Goal: Task Accomplishment & Management: Manage account settings

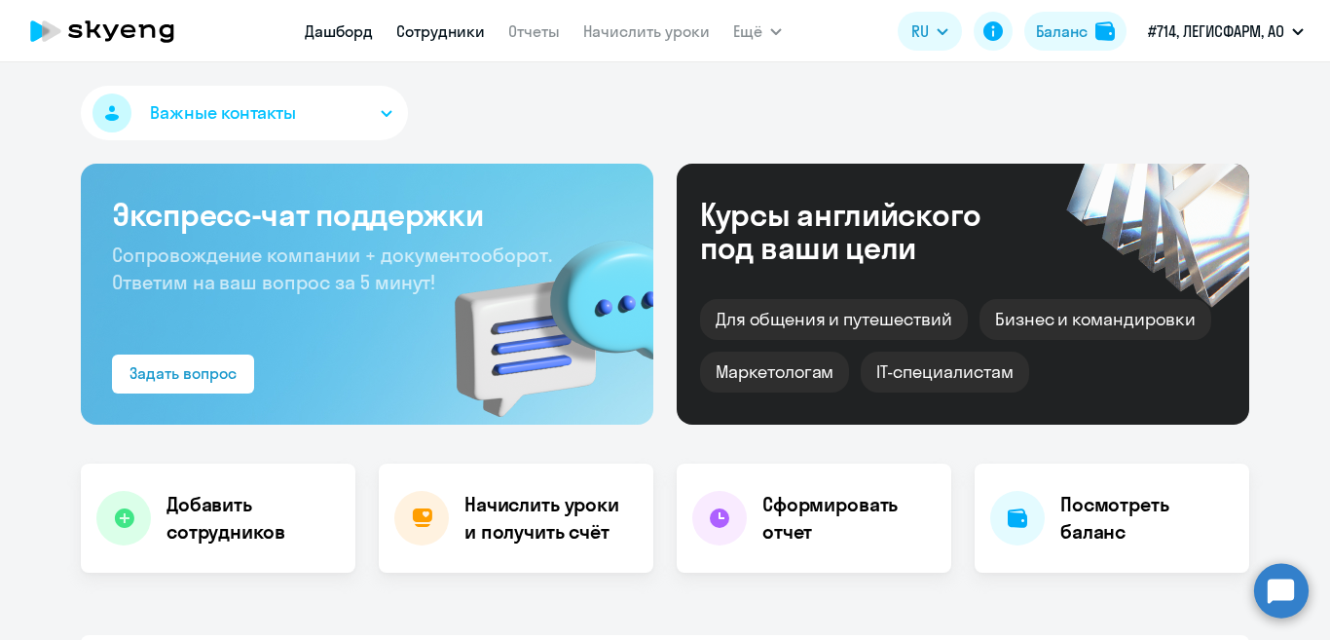
click at [431, 29] on link "Сотрудники" at bounding box center [440, 30] width 89 height 19
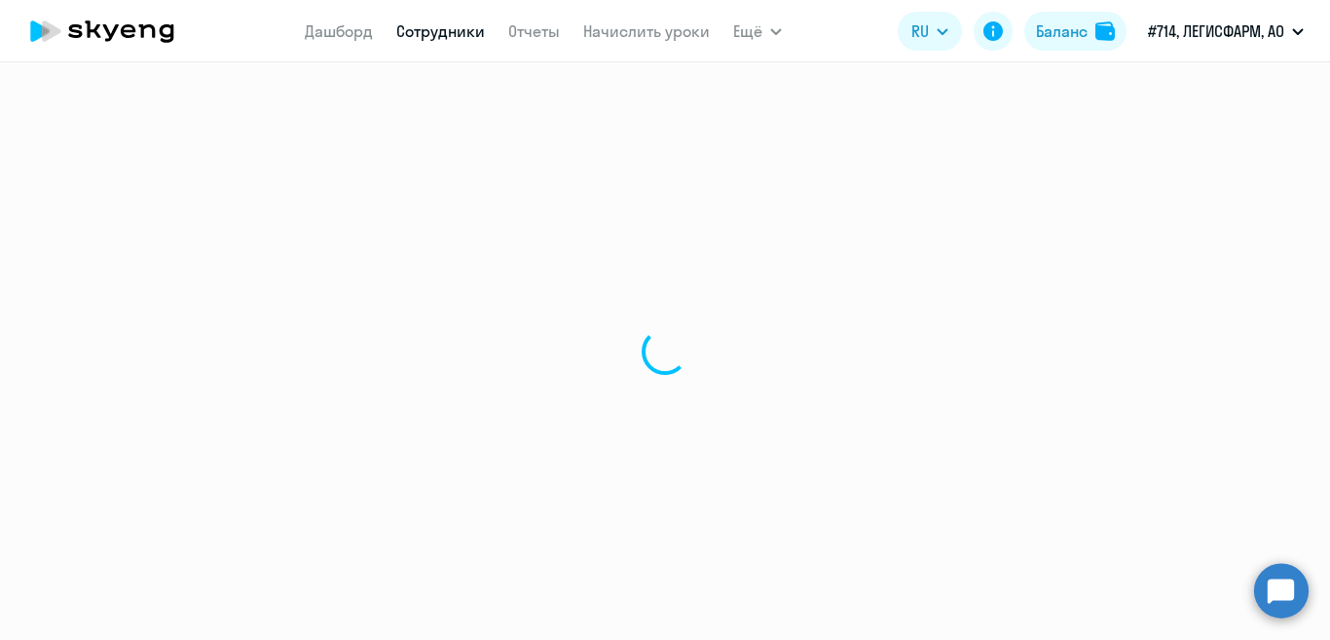
select select "30"
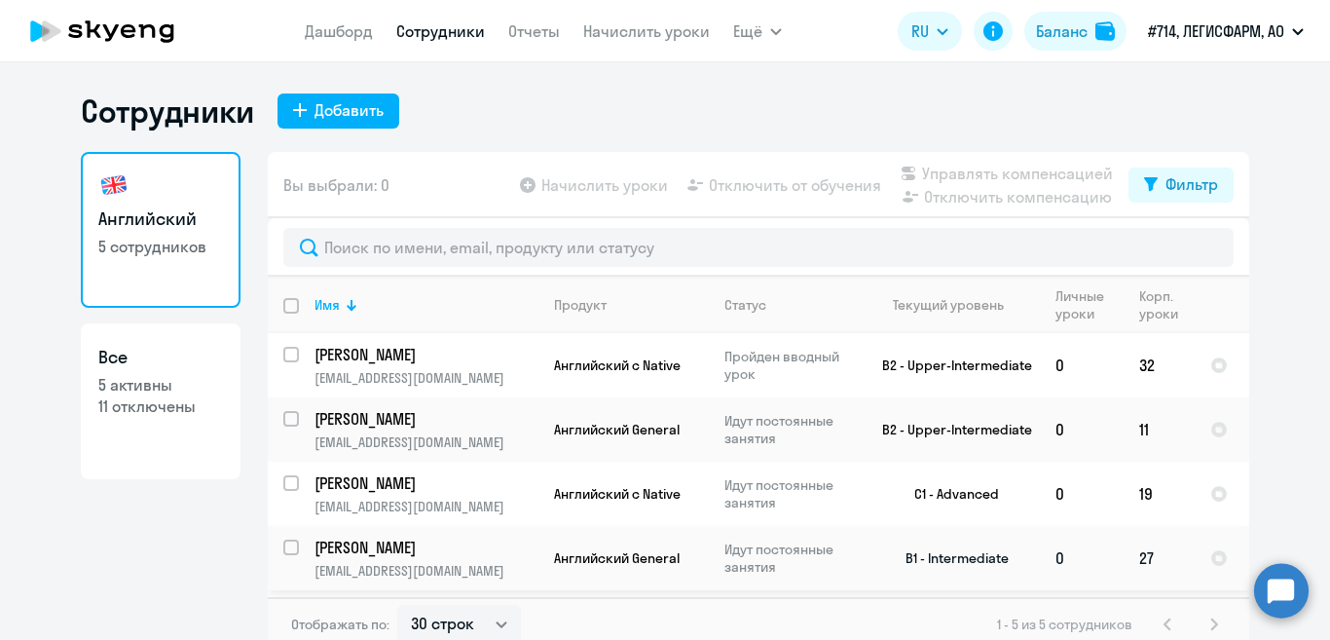
click at [283, 544] on input "select row 38424360" at bounding box center [302, 558] width 39 height 39
checkbox input "true"
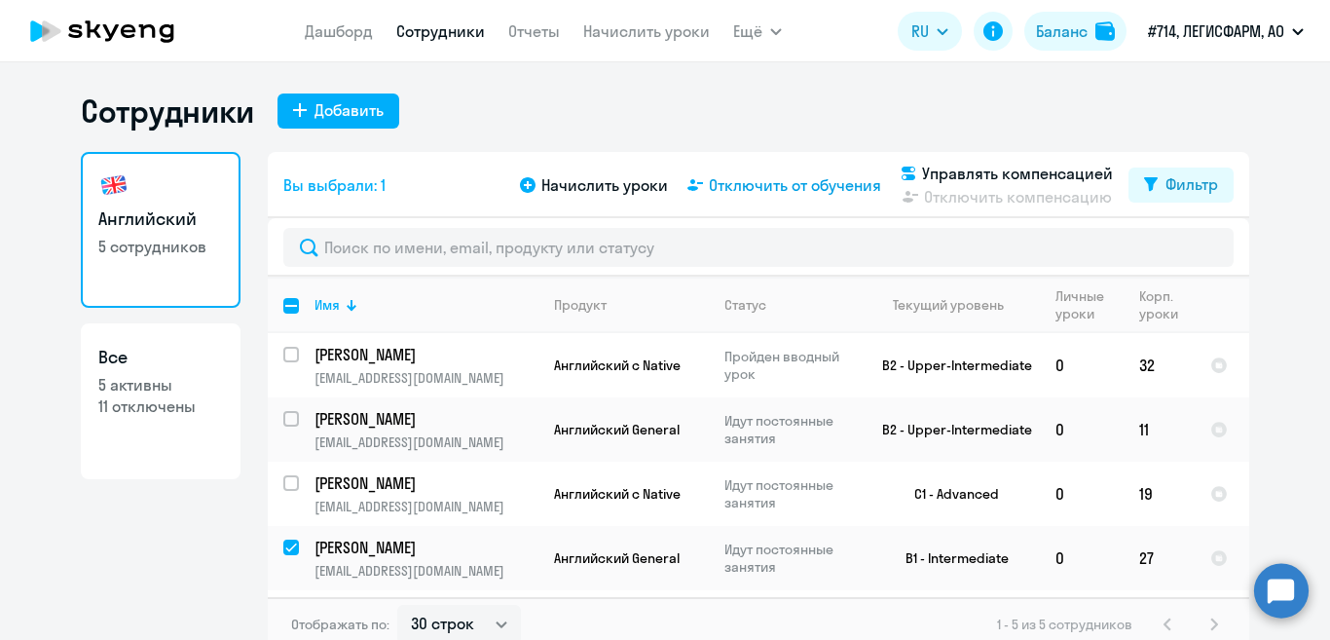
click at [755, 184] on span "Отключить от обучения" at bounding box center [795, 184] width 172 height 23
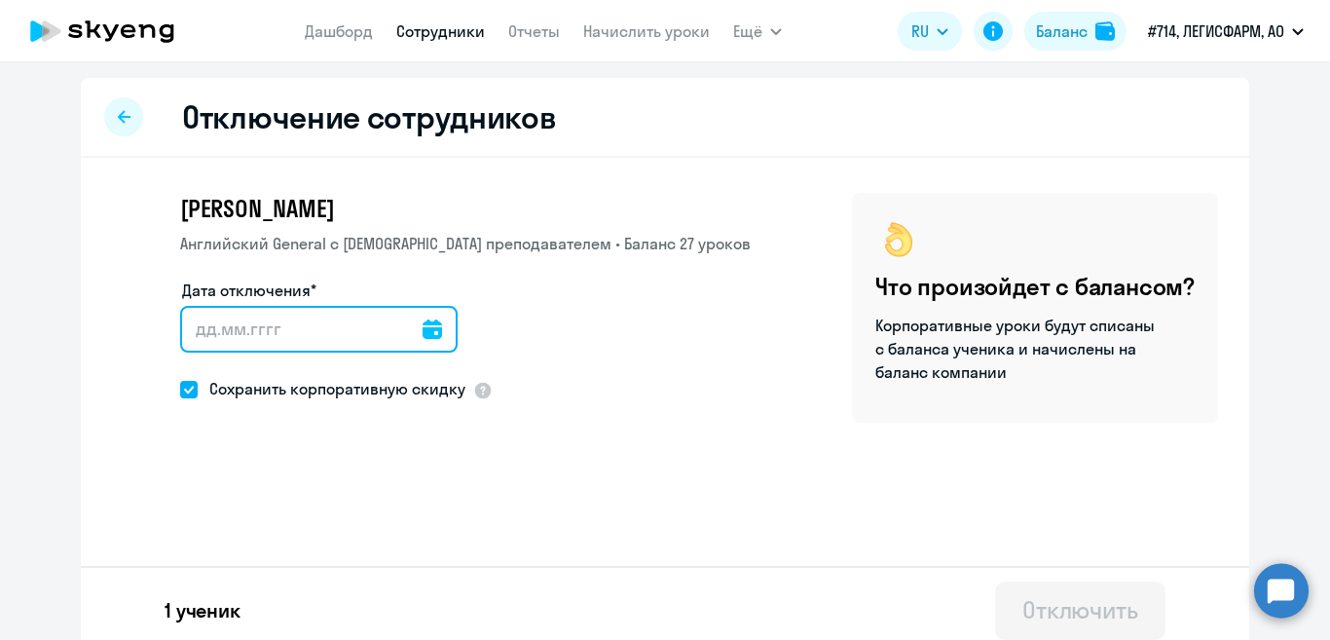
click at [208, 332] on input "Дата отключения*" at bounding box center [318, 329] width 277 height 47
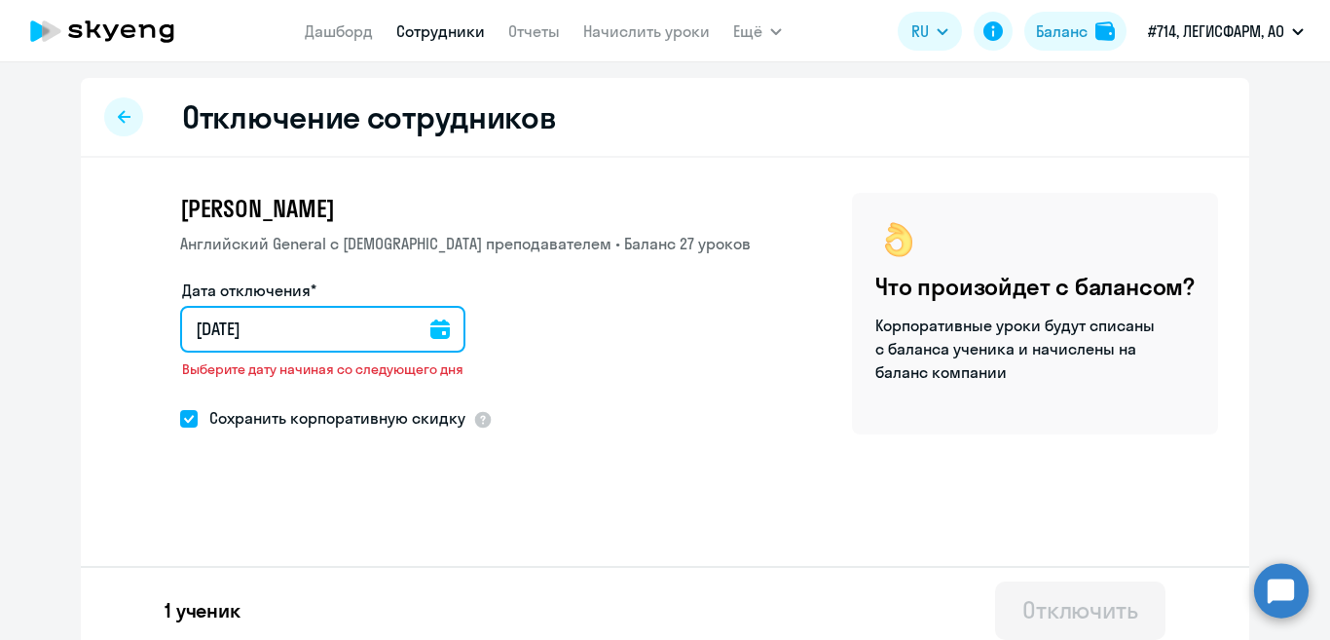
type input "[DATE]"
click at [194, 331] on input "[DATE]" at bounding box center [322, 329] width 285 height 47
type input "12.10.8202"
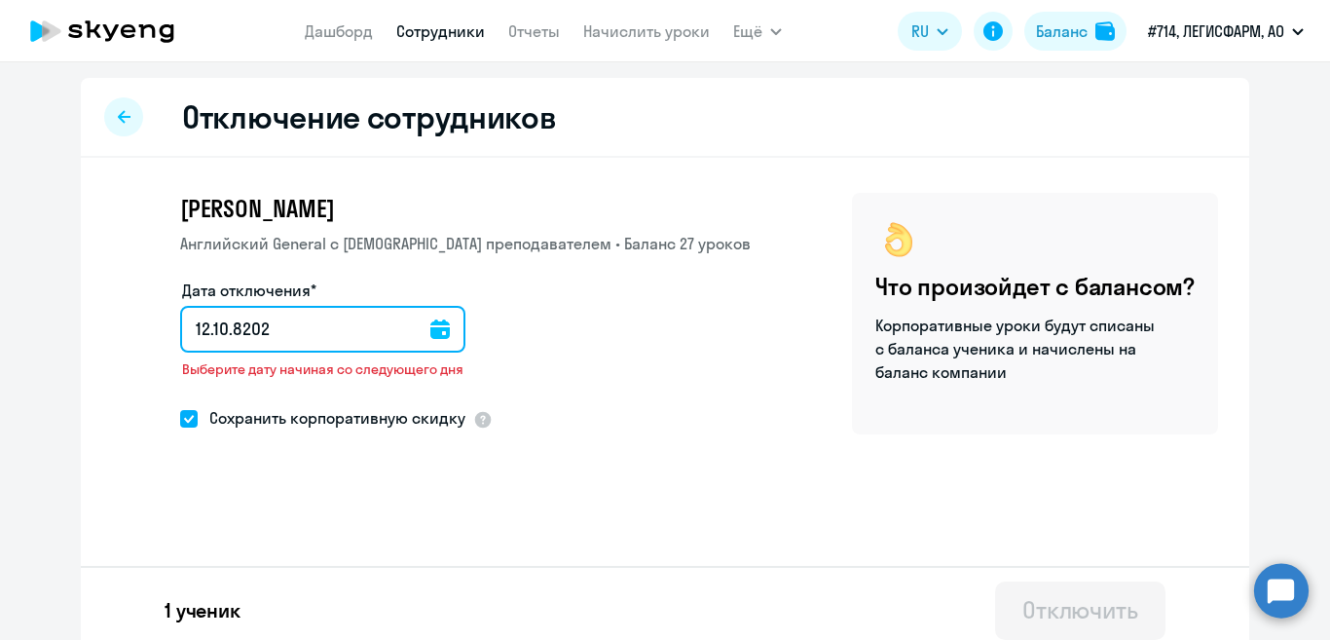
type input "[DATE]"
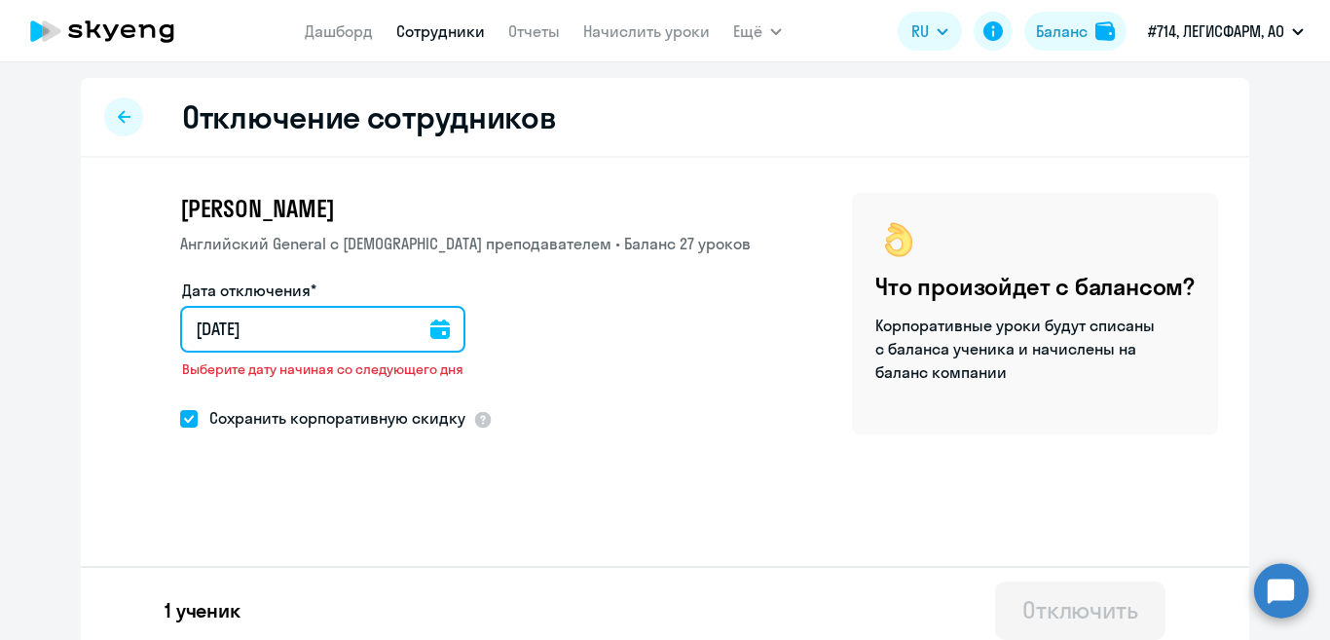
type input "[DATE]"
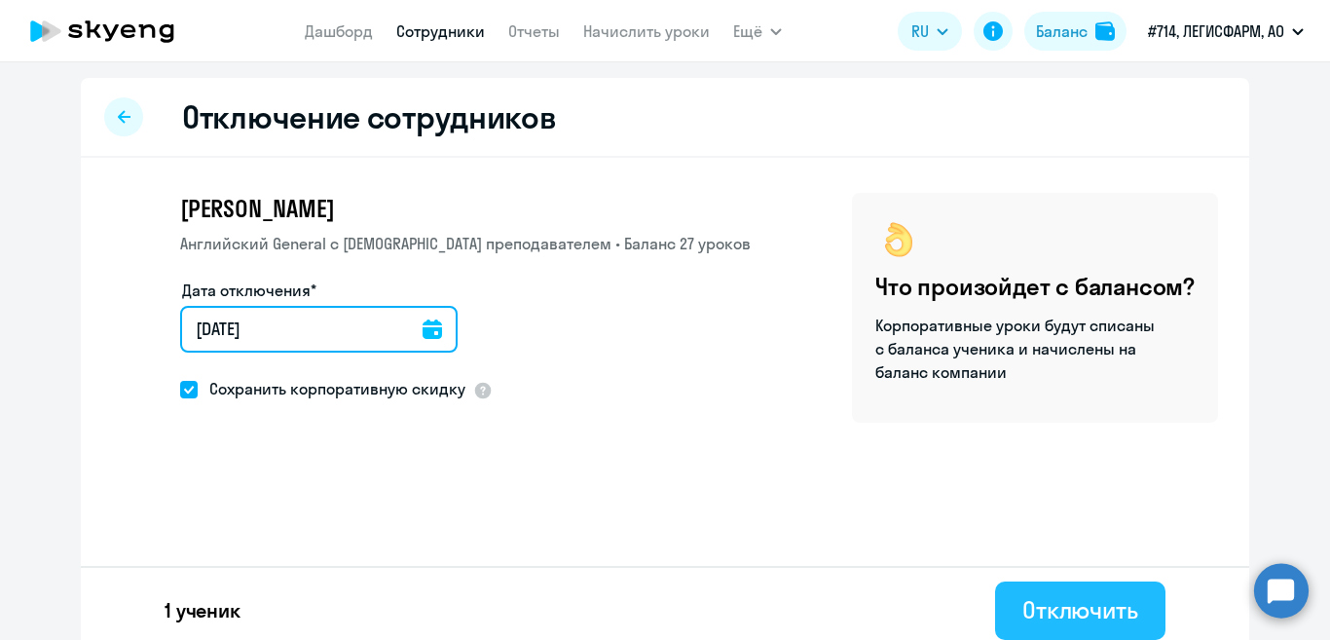
type input "[DATE]"
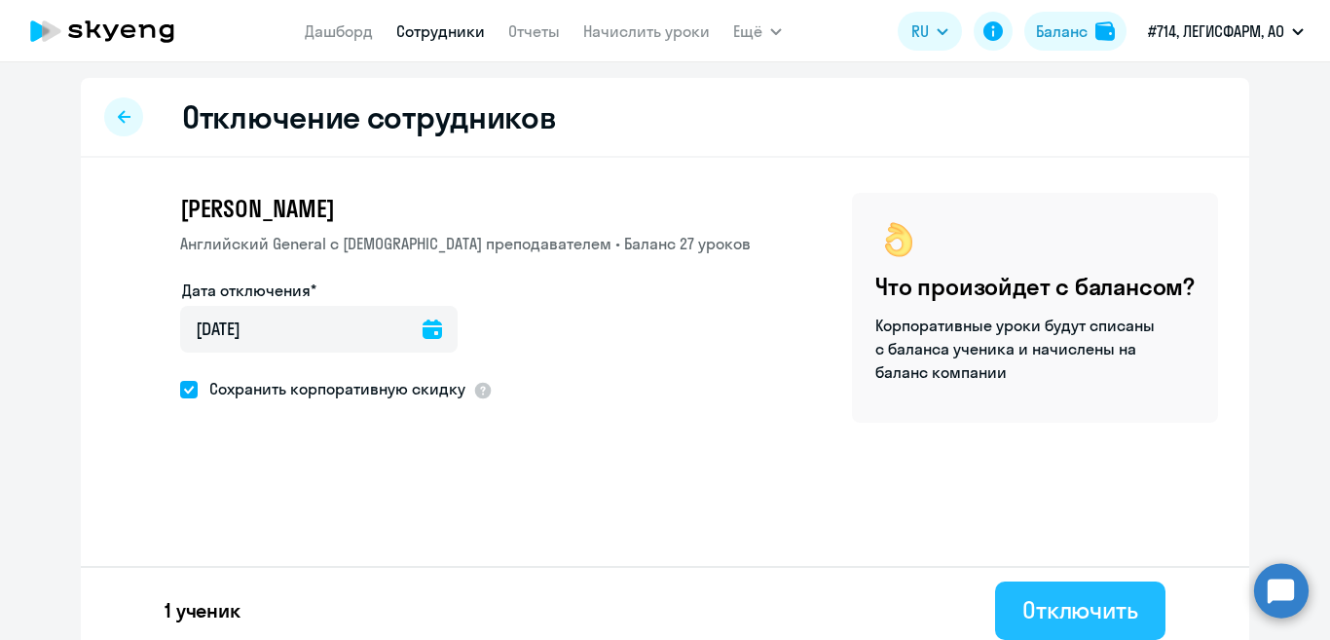
click at [1051, 605] on div "Отключить" at bounding box center [1080, 609] width 116 height 31
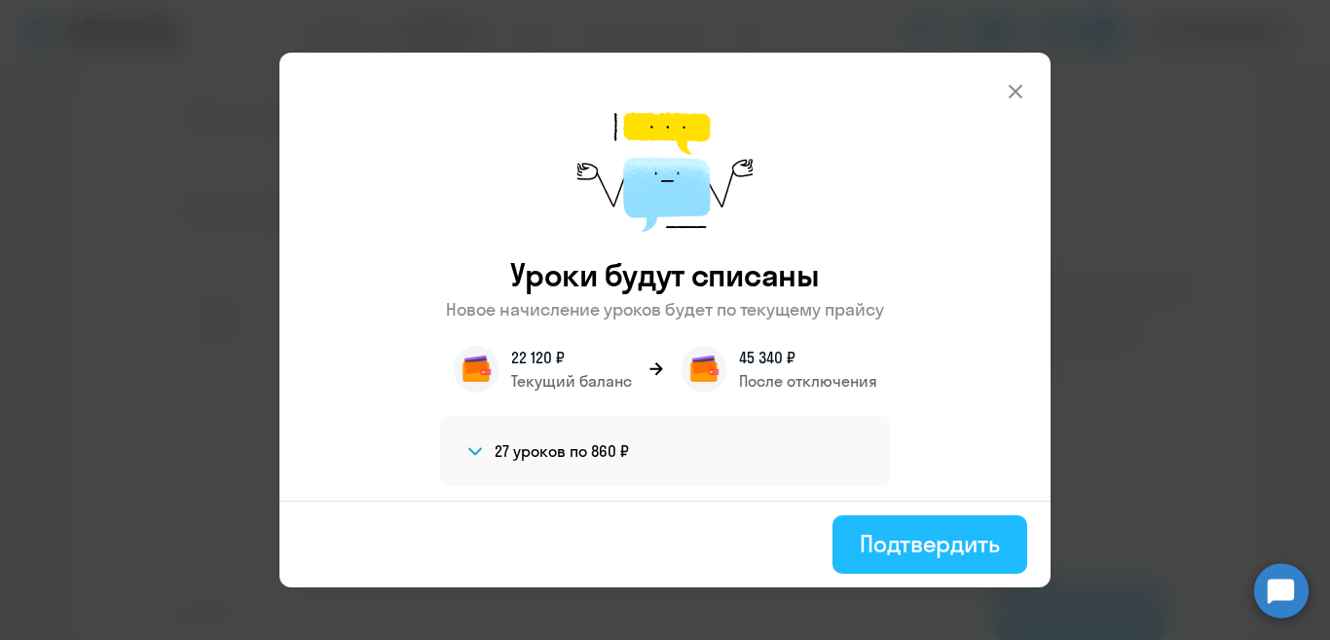
click at [898, 549] on div "Подтвердить" at bounding box center [930, 543] width 140 height 31
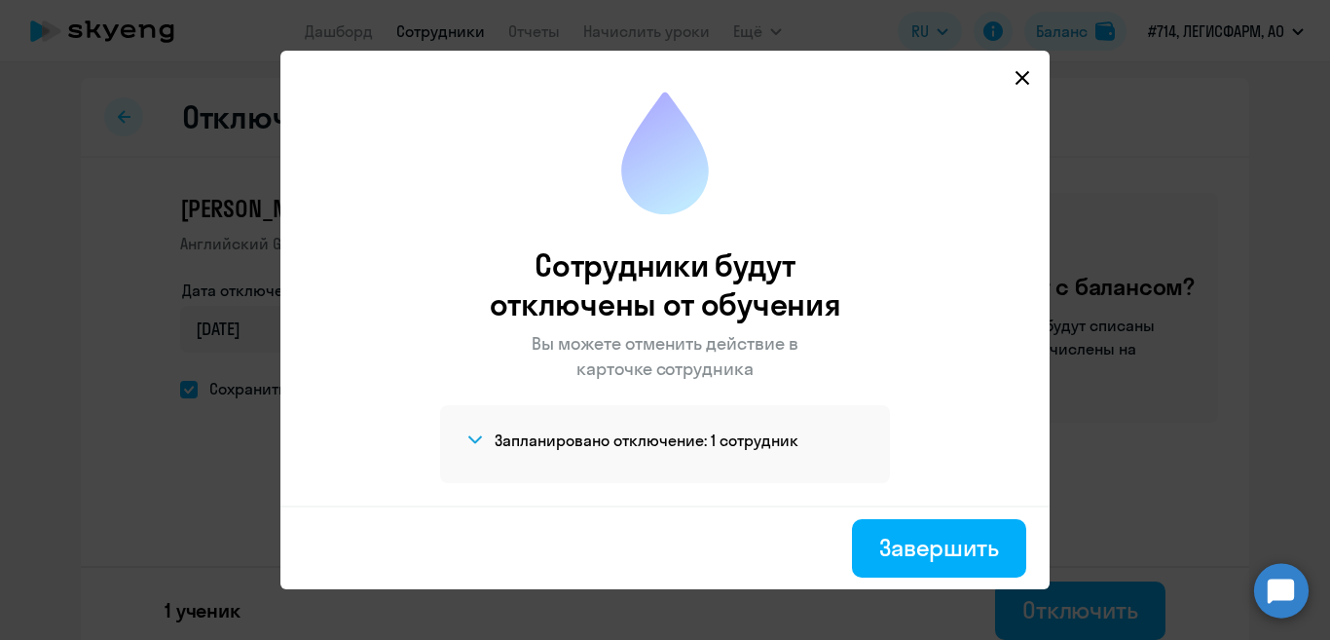
click at [898, 549] on div "Завершить" at bounding box center [939, 547] width 120 height 31
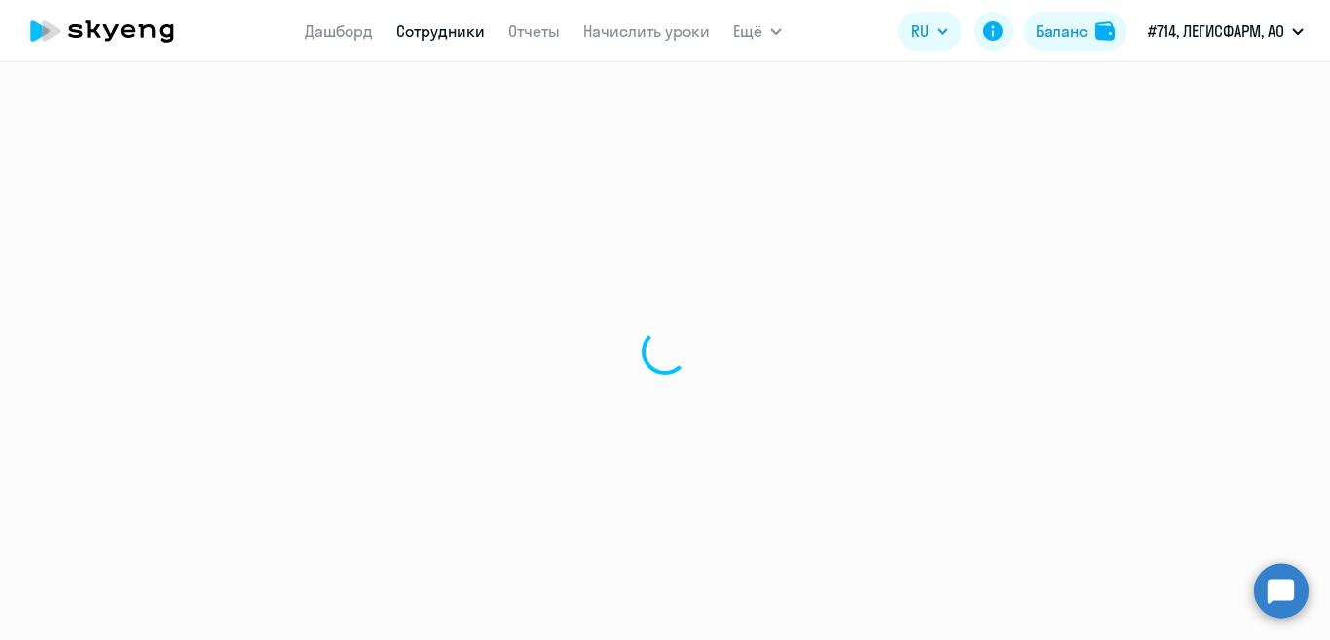
select select "30"
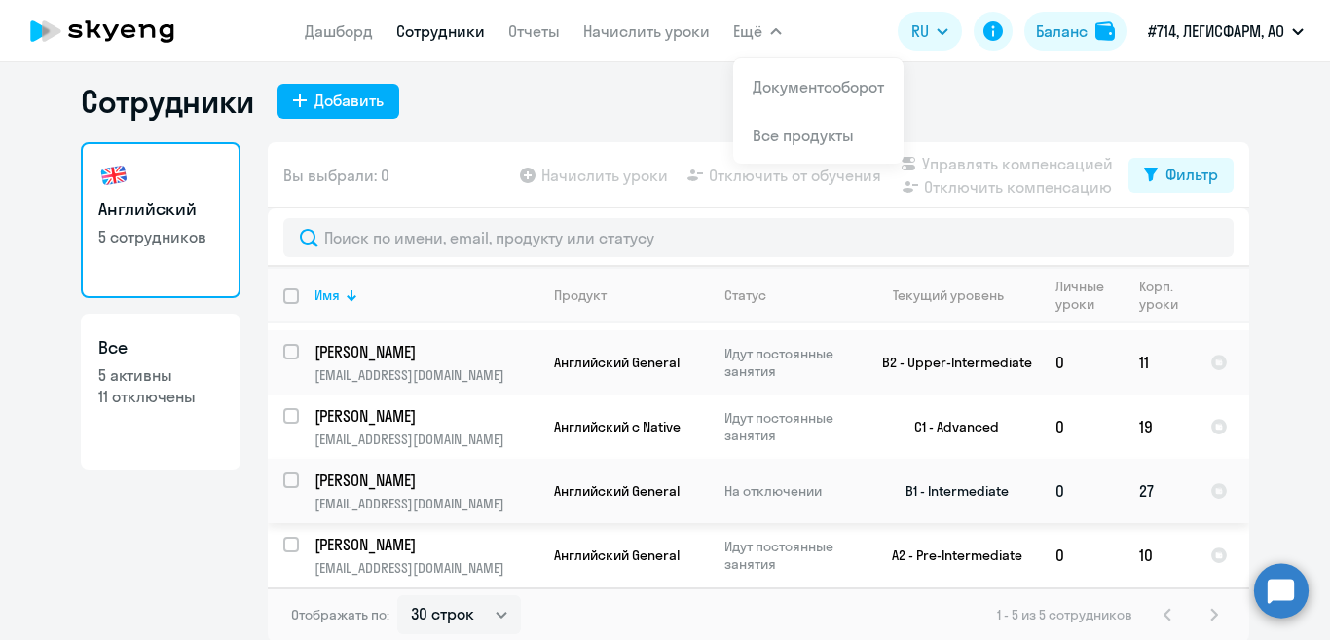
scroll to position [12, 0]
